Goal: Information Seeking & Learning: Learn about a topic

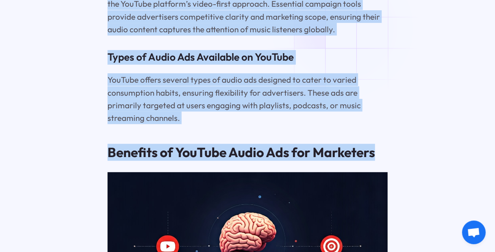
scroll to position [1688, 0]
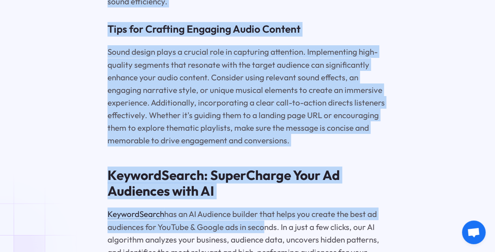
drag, startPoint x: 104, startPoint y: 73, endPoint x: 259, endPoint y: 268, distance: 249.1
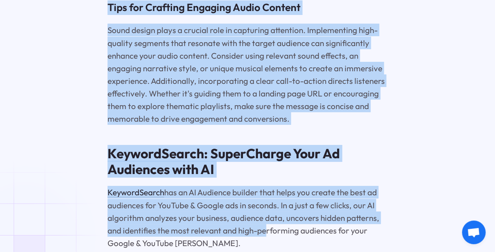
click at [180, 85] on p "Sound design plays a crucial role in capturing attention. Implementing high-qua…" at bounding box center [247, 74] width 280 height 101
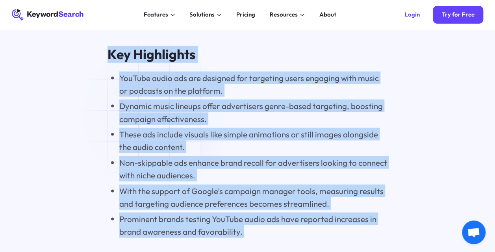
scroll to position [592, 0]
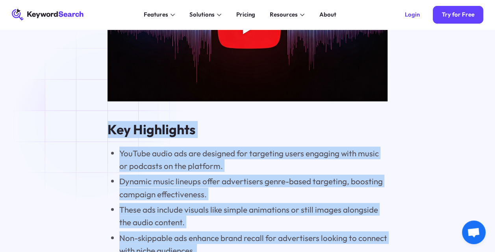
drag, startPoint x: 286, startPoint y: 180, endPoint x: 84, endPoint y: 127, distance: 208.4
copy div "Lor Ipsumdolor SitAmet conse adi eli seddoeiu tem incididun utlab etdolore magn…"
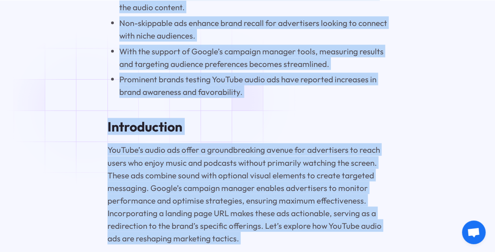
scroll to position [893, 0]
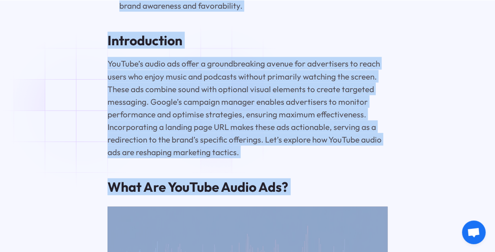
click at [216, 105] on p "YouTube’s audio ads offer a groundbreaking avenue for advertisers to reach user…" at bounding box center [247, 107] width 280 height 101
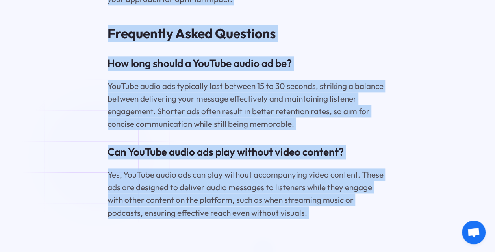
scroll to position [3474, 0]
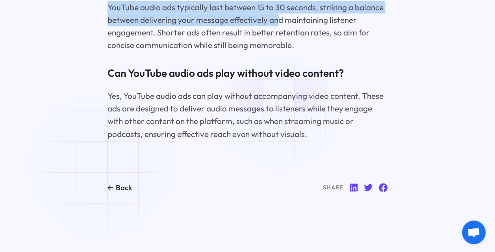
drag, startPoint x: 104, startPoint y: 42, endPoint x: 274, endPoint y: 35, distance: 171.0
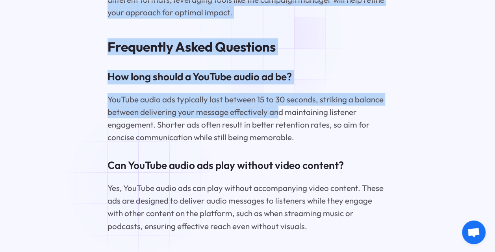
scroll to position [3372, 0]
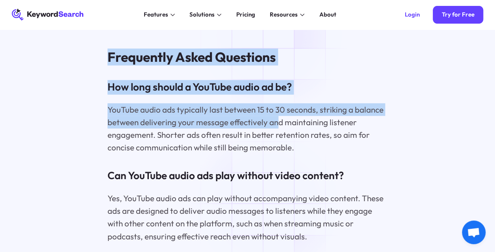
copy div "Loremipsumdo SitAmet’c adipi eli seddo e temporincididu utlabo etd magnaaliqua …"
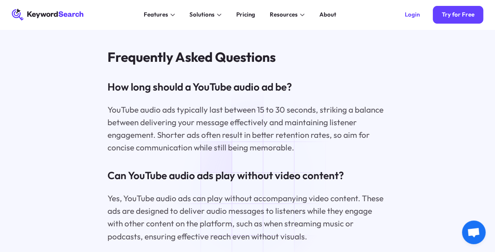
click at [260, 154] on p "YouTube audio ads typically last between 15 to 30 seconds, striking a balance b…" at bounding box center [247, 128] width 280 height 51
